Goal: Task Accomplishment & Management: Use online tool/utility

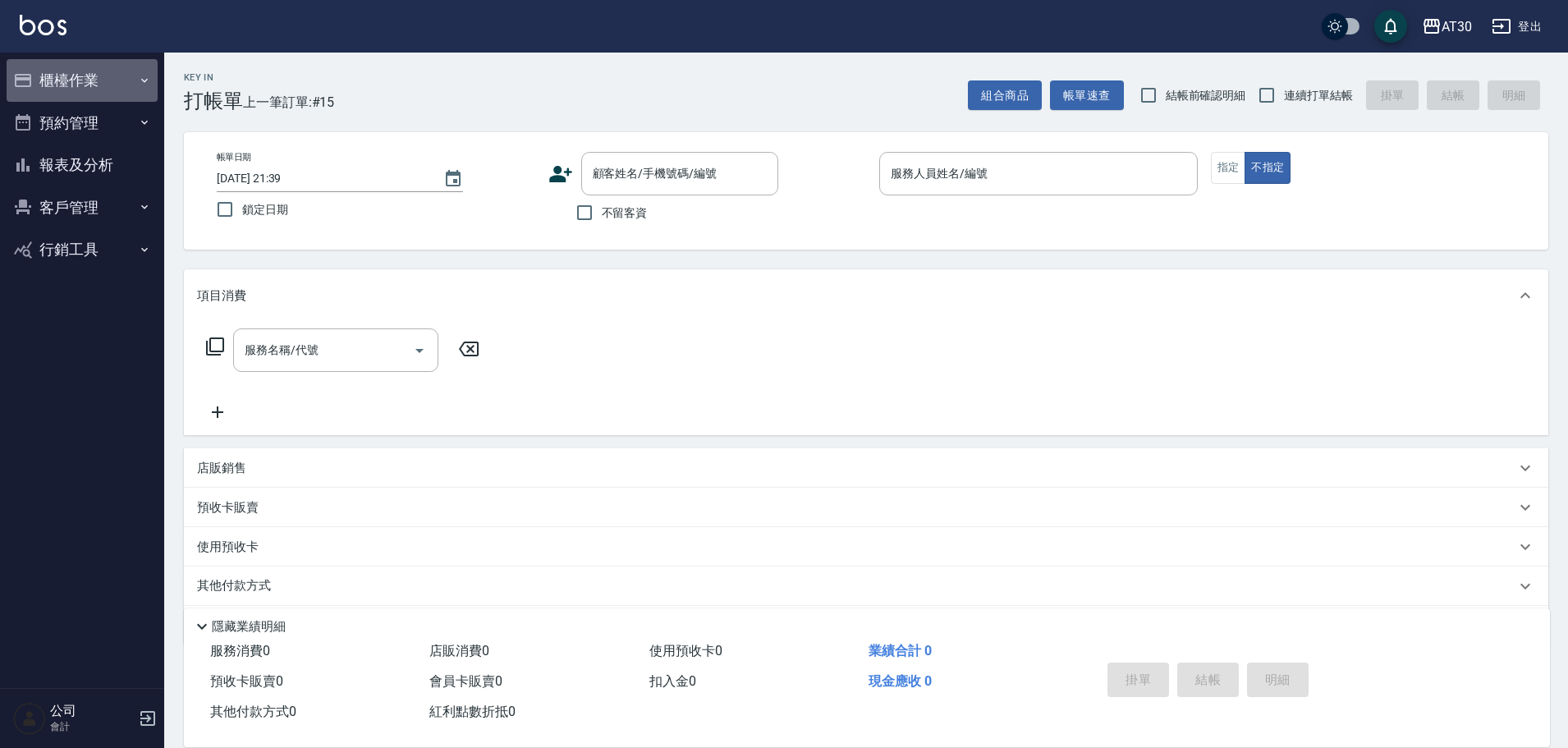
click at [135, 66] on button "櫃檯作業" at bounding box center [82, 81] width 151 height 43
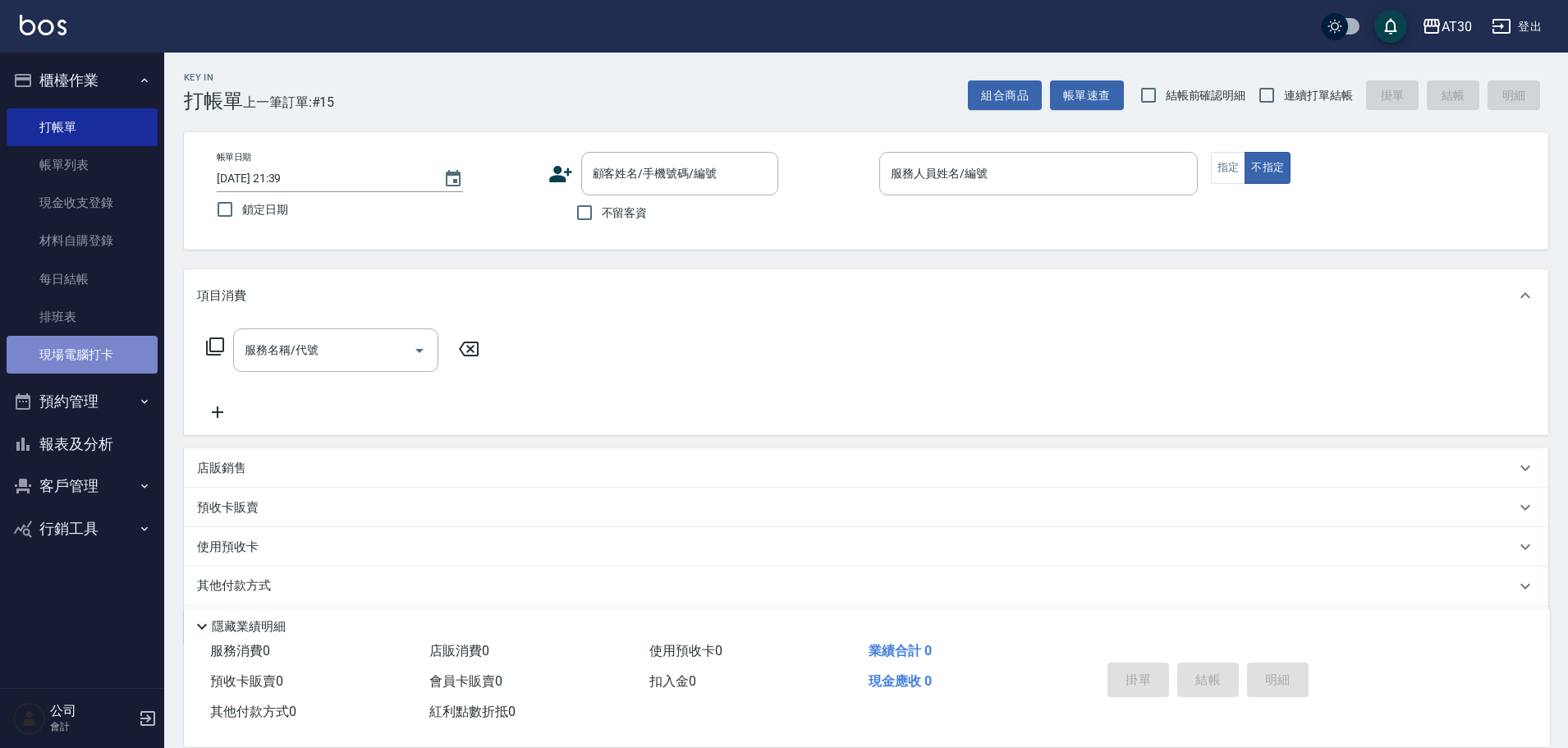
click at [82, 366] on link "現場電腦打卡" at bounding box center [82, 355] width 151 height 38
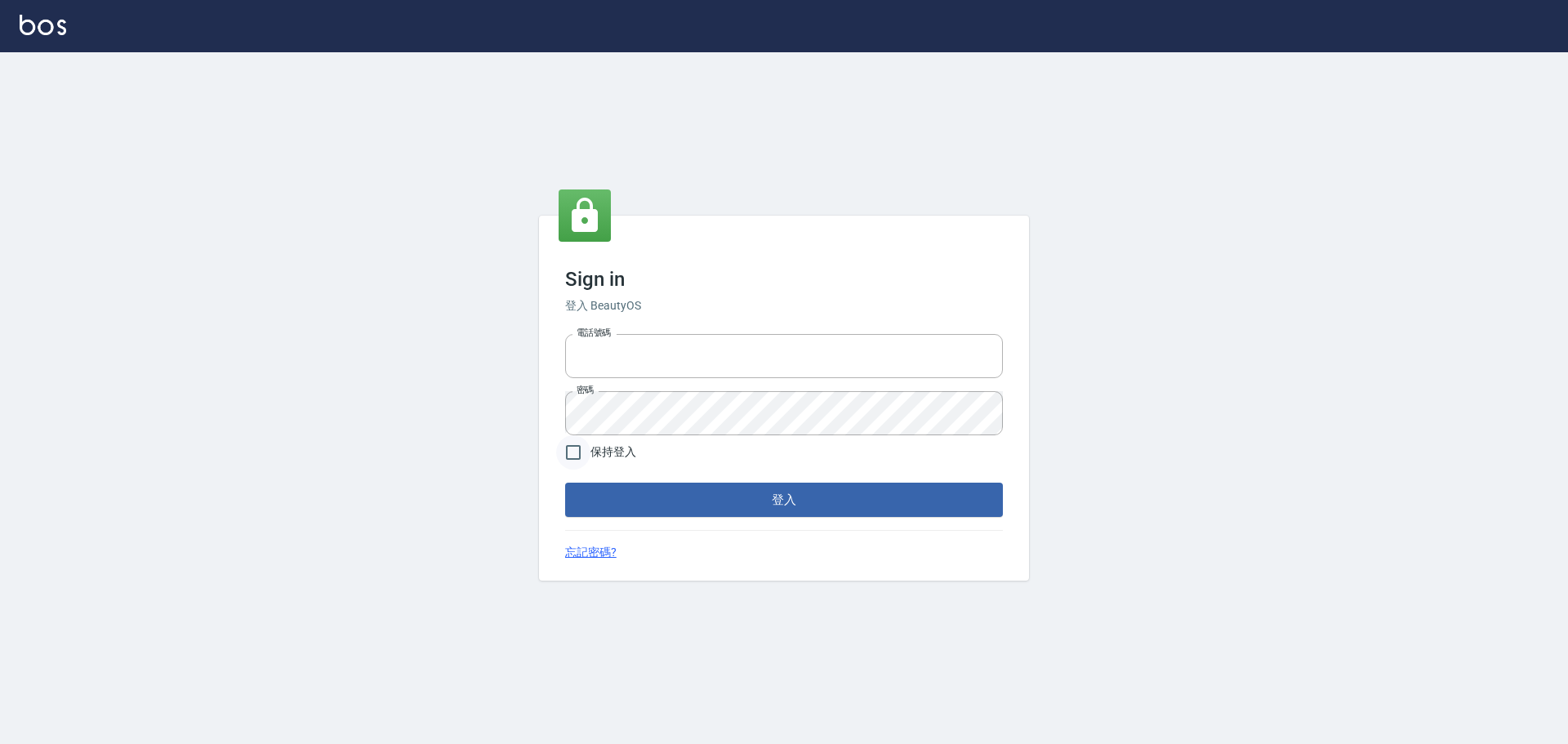
type input "032806709"
click at [574, 458] on input "保持登入" at bounding box center [573, 453] width 34 height 34
checkbox input "true"
click at [664, 505] on button "登入" at bounding box center [784, 499] width 438 height 34
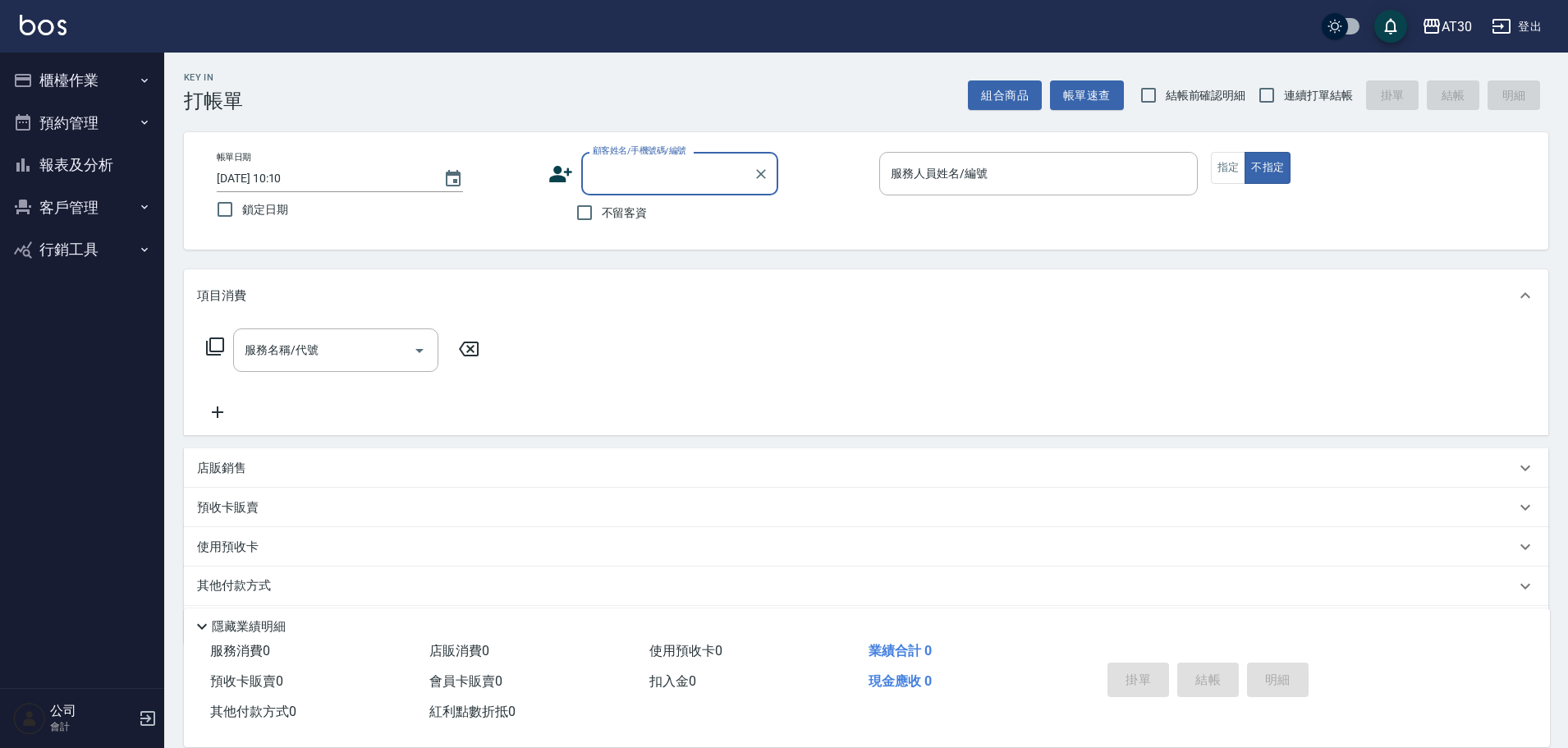
click at [124, 93] on button "櫃檯作業" at bounding box center [82, 81] width 151 height 43
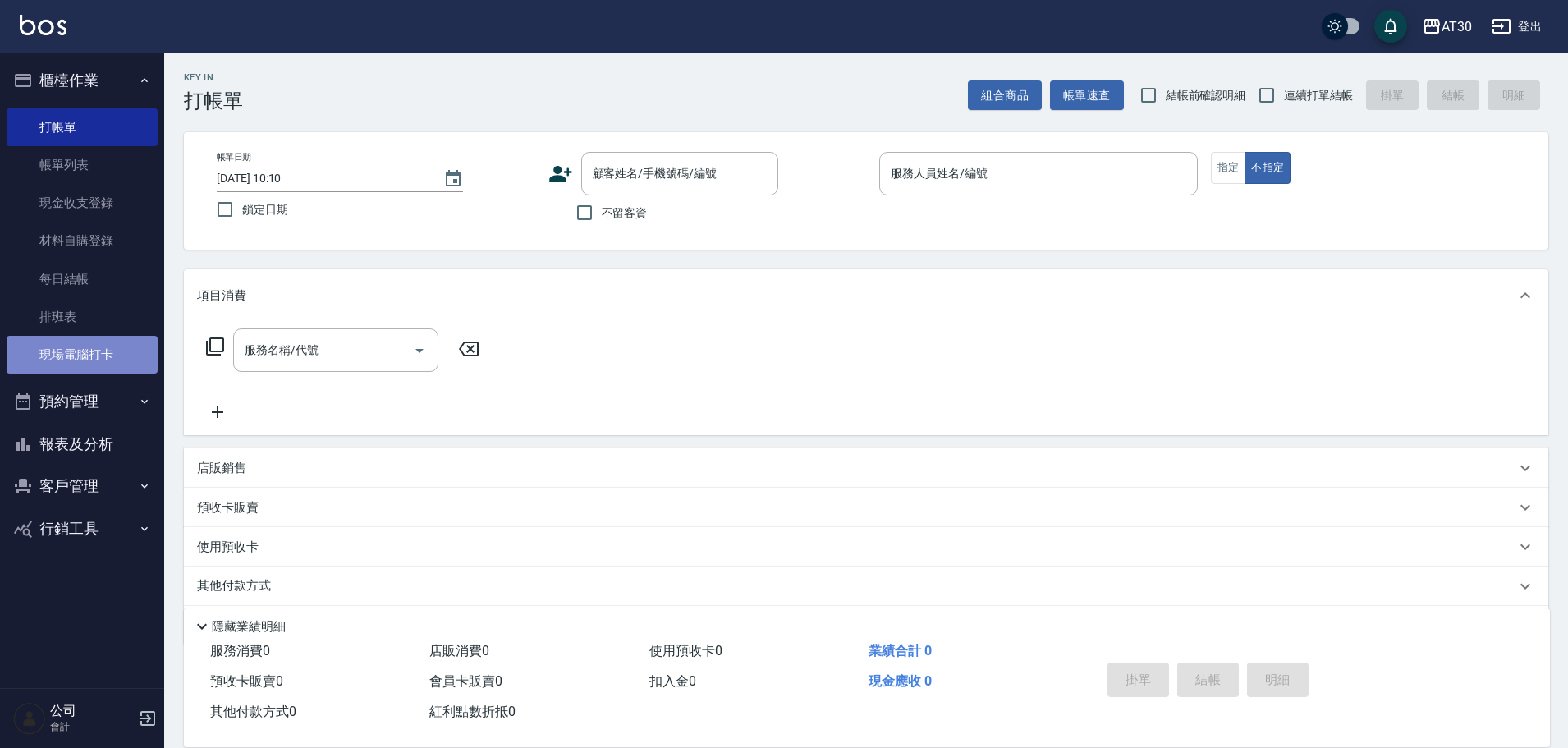
click at [133, 353] on link "現場電腦打卡" at bounding box center [82, 355] width 151 height 38
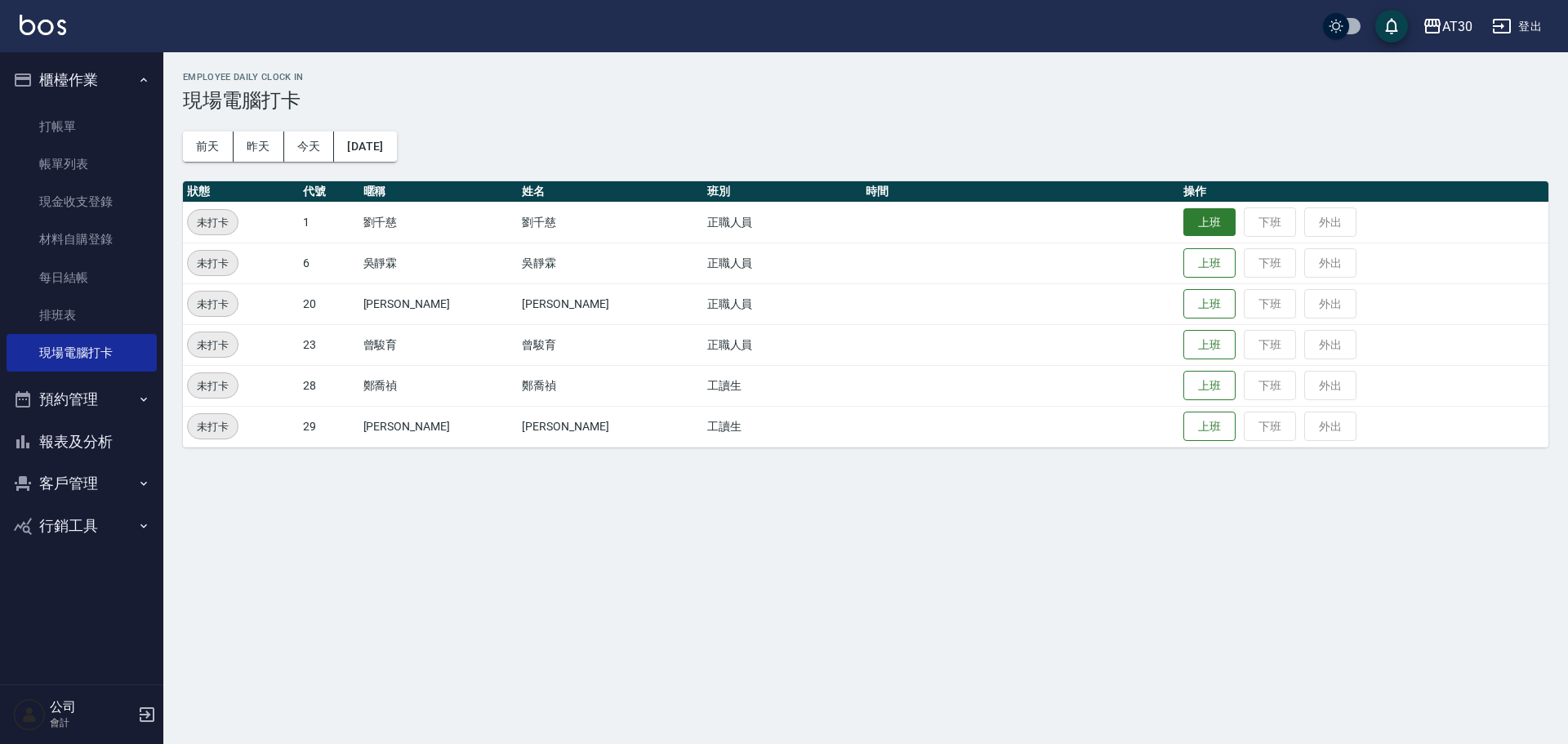
click at [1183, 228] on button "上班" at bounding box center [1208, 222] width 52 height 29
click at [1184, 262] on button "上班" at bounding box center [1208, 263] width 52 height 29
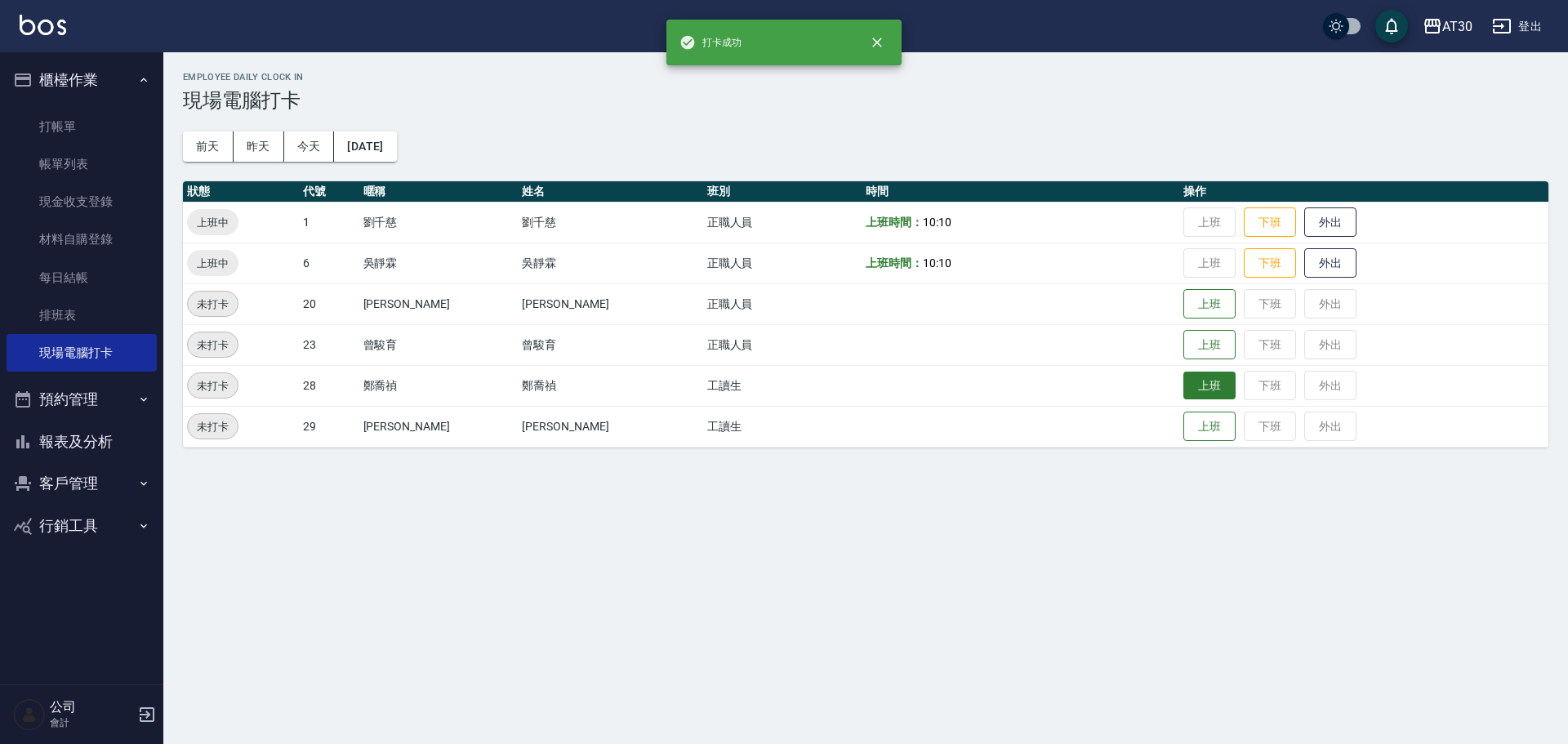
click at [1183, 386] on button "上班" at bounding box center [1208, 386] width 52 height 29
click at [1183, 424] on button "上班" at bounding box center [1208, 427] width 52 height 29
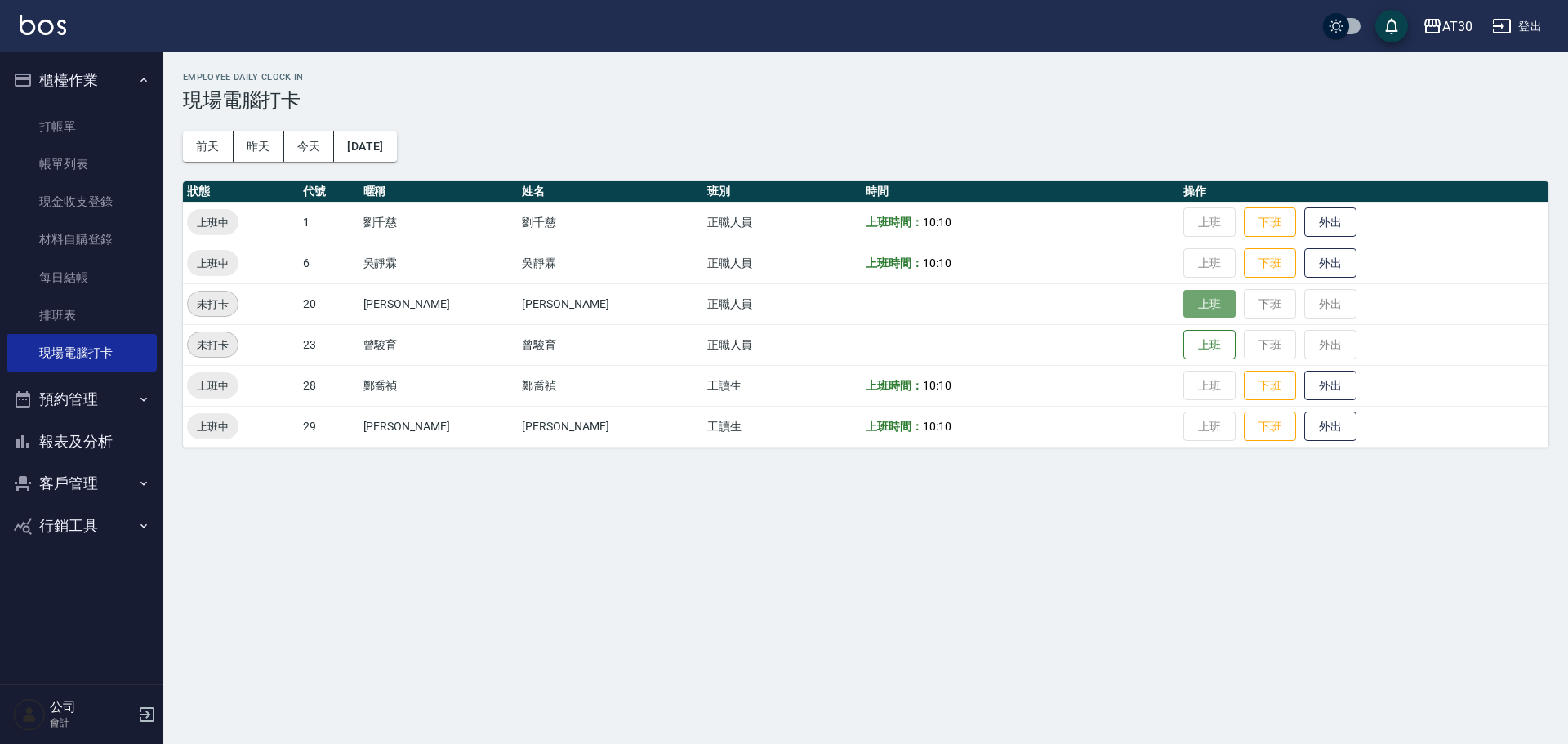
click at [1183, 295] on button "上班" at bounding box center [1208, 304] width 52 height 29
